Goal: Find specific page/section: Find specific page/section

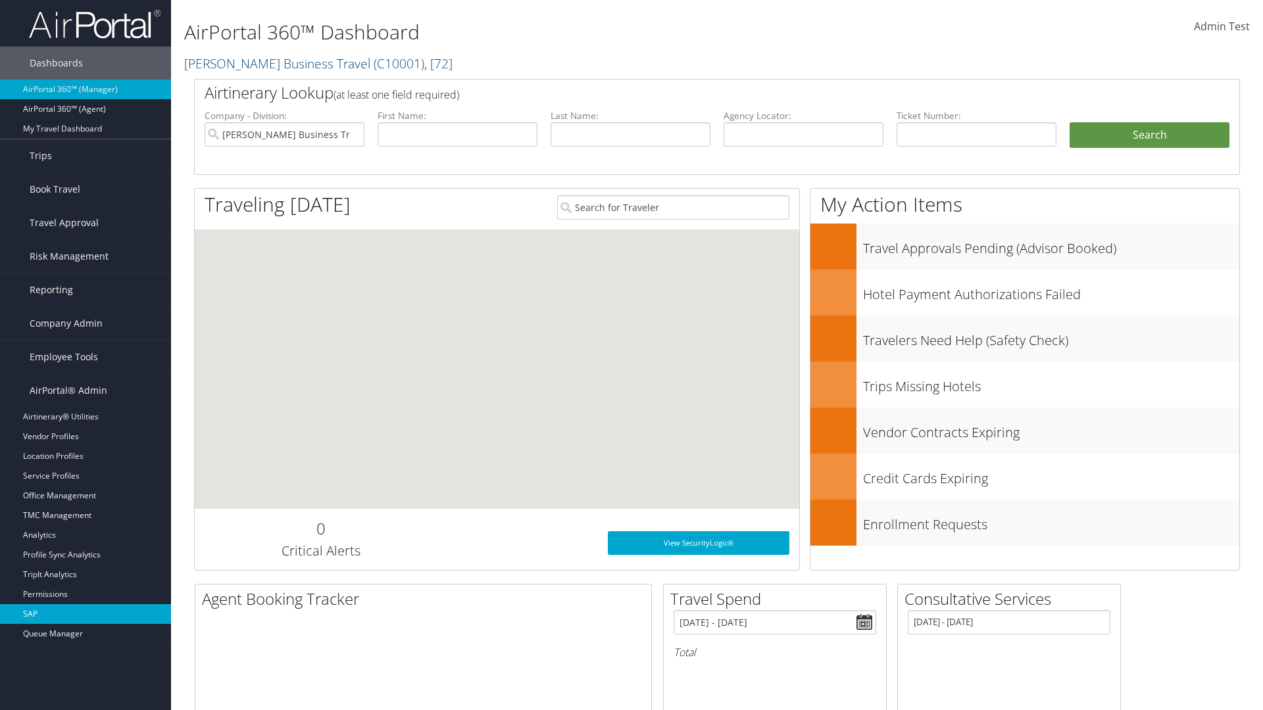
click at [86, 614] on link "SAP" at bounding box center [85, 615] width 171 height 20
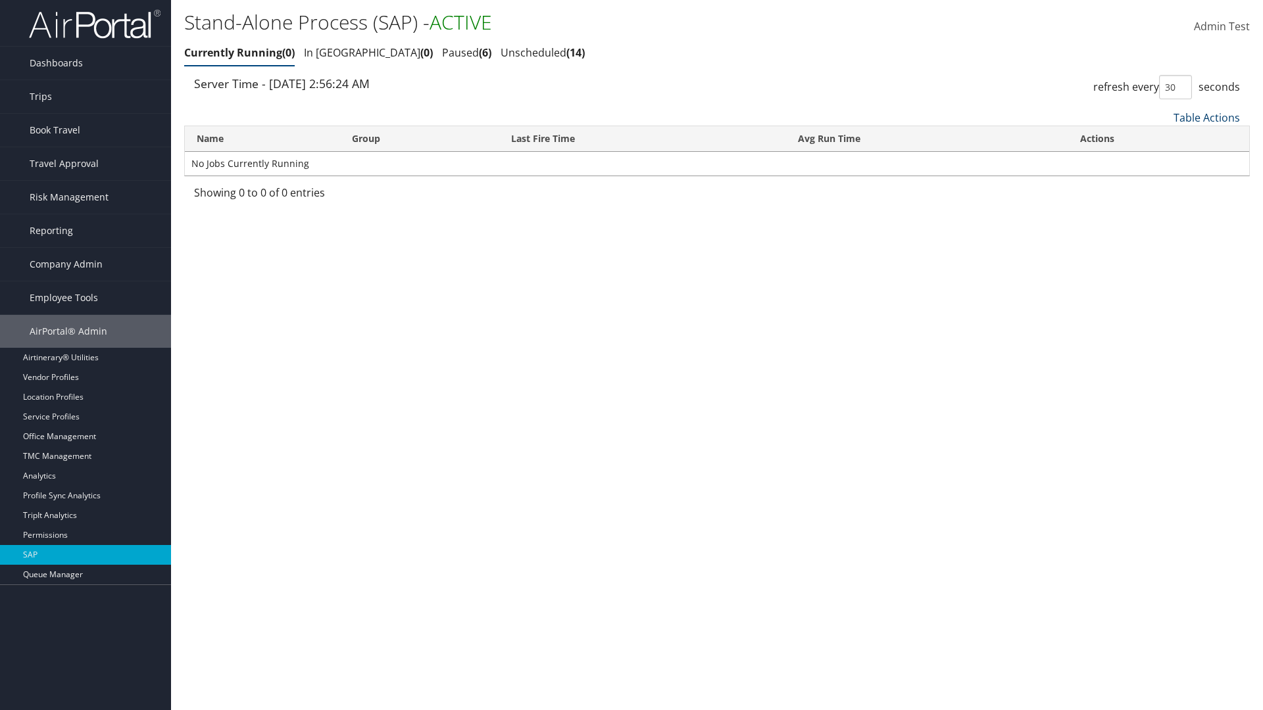
click at [1206, 117] on link "Table Actions" at bounding box center [1207, 118] width 66 height 14
click at [1162, 205] on link "Page Length" at bounding box center [1162, 205] width 173 height 22
click at [1162, 161] on link "25" at bounding box center [1162, 162] width 173 height 22
click at [1206, 117] on link "Table Actions" at bounding box center [1207, 118] width 66 height 14
click at [1162, 184] on link "50" at bounding box center [1162, 184] width 173 height 22
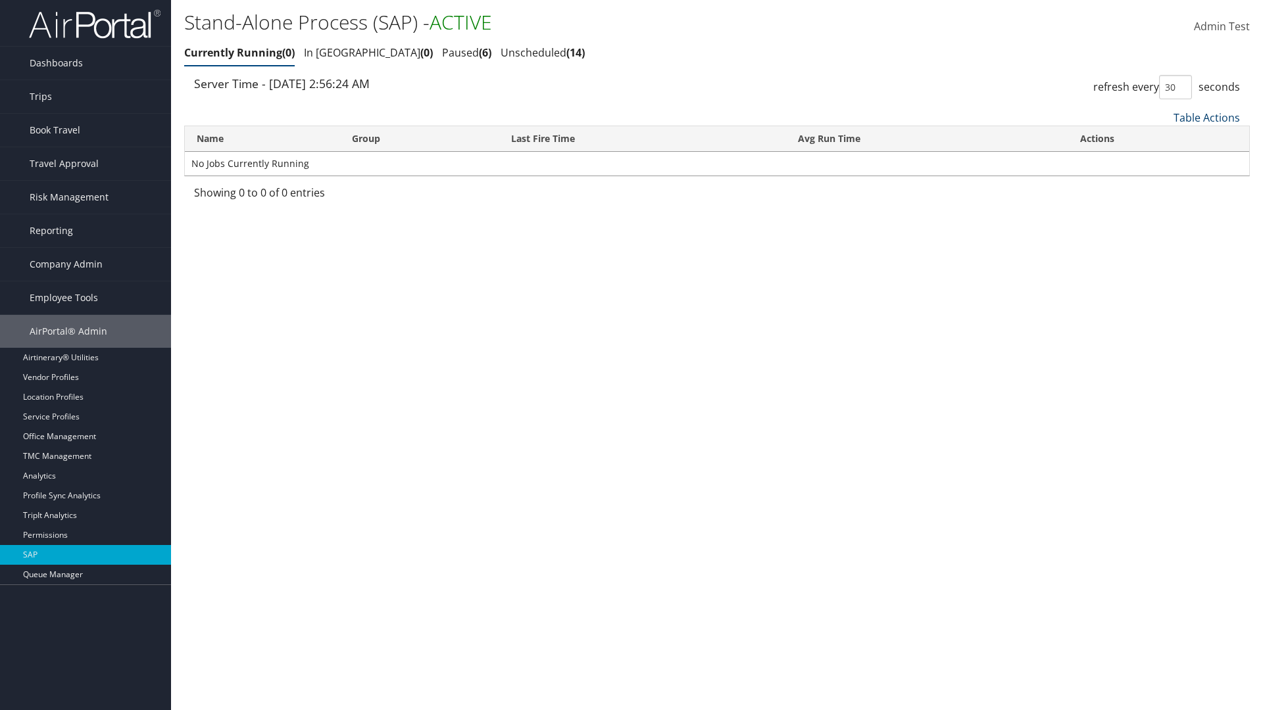
click at [1206, 117] on link "Table Actions" at bounding box center [1207, 118] width 66 height 14
click at [1162, 205] on link "Page Length" at bounding box center [1162, 205] width 173 height 22
click at [1206, 117] on link "Table Actions" at bounding box center [1207, 118] width 66 height 14
click at [1162, 139] on link "Name" at bounding box center [1162, 139] width 173 height 22
click at [1162, 161] on link "Group" at bounding box center [1162, 162] width 173 height 22
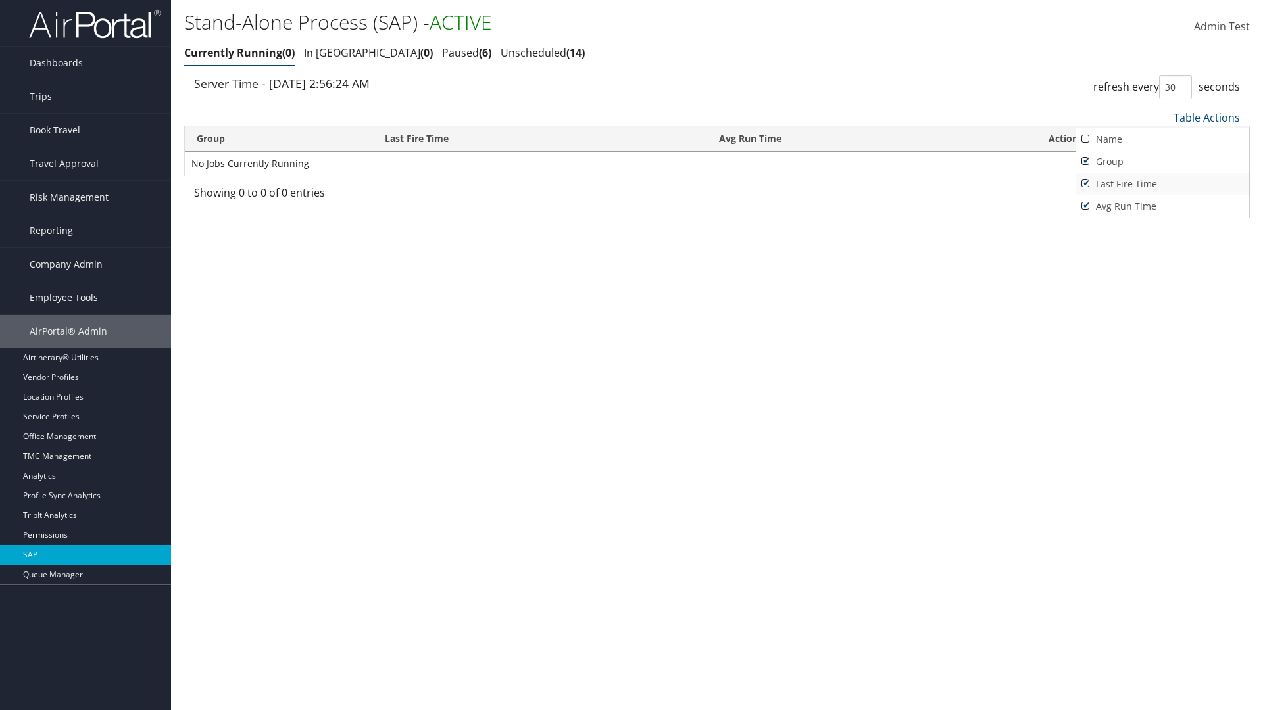
click at [1162, 184] on link "Last Fire Time" at bounding box center [1162, 184] width 173 height 22
click at [1162, 206] on link "Avg Run Time" at bounding box center [1162, 206] width 173 height 22
click at [632, 355] on div at bounding box center [631, 355] width 1263 height 710
click at [1206, 117] on link "Table Actions" at bounding box center [1207, 118] width 66 height 14
click at [1162, 182] on link "Column Visibility" at bounding box center [1162, 183] width 173 height 22
